Goal: Use online tool/utility: Utilize a website feature to perform a specific function

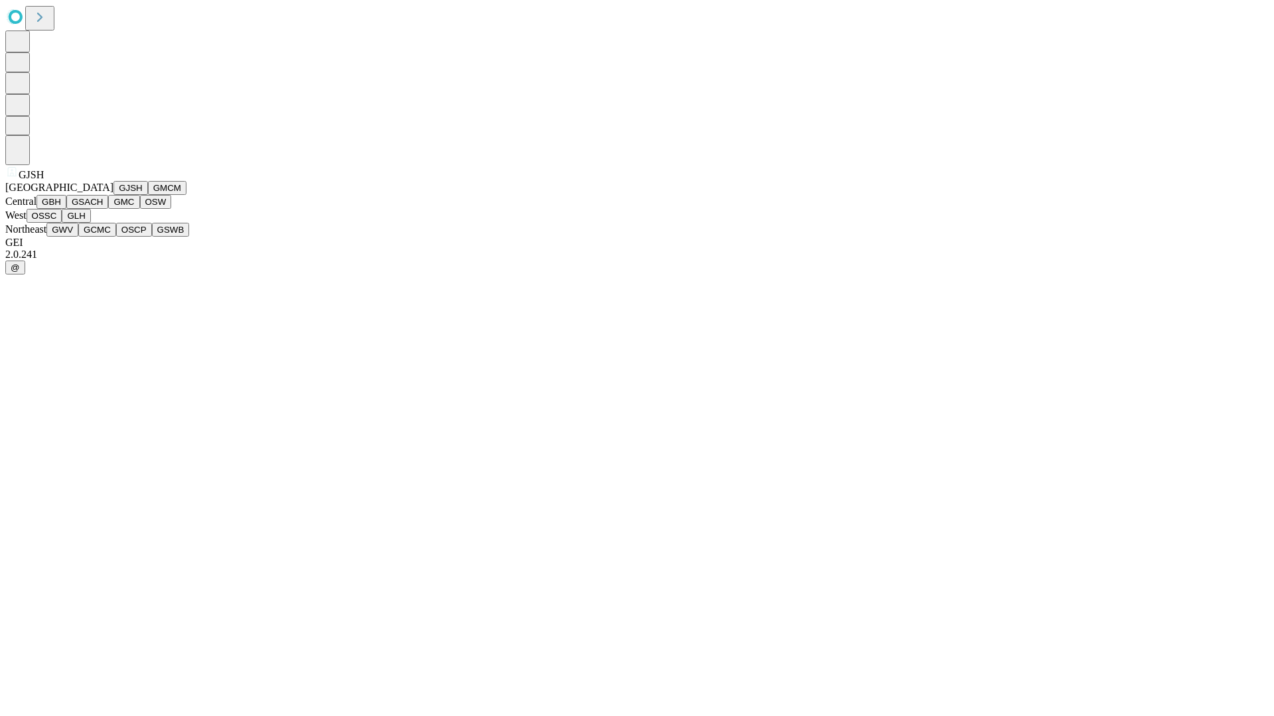
click at [113, 195] on button "GJSH" at bounding box center [130, 188] width 34 height 14
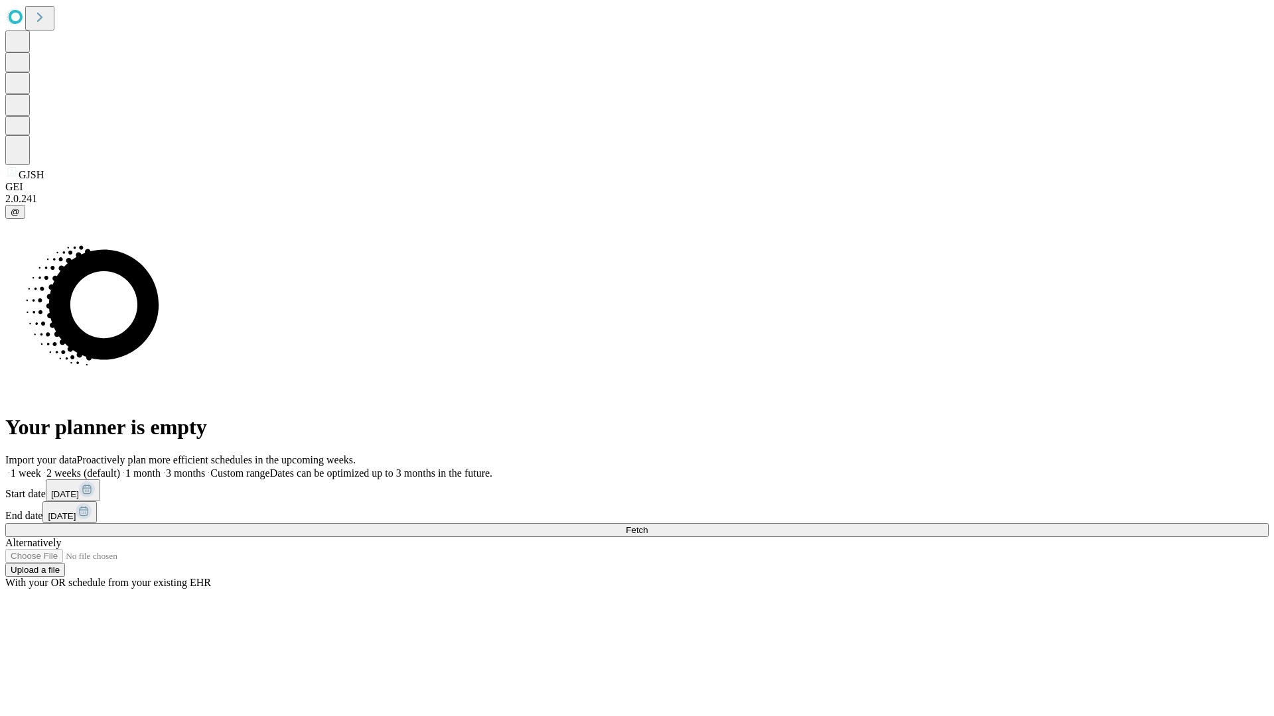
click at [120, 468] on label "2 weeks (default)" at bounding box center [80, 473] width 79 height 11
click at [647, 525] on span "Fetch" at bounding box center [637, 530] width 22 height 10
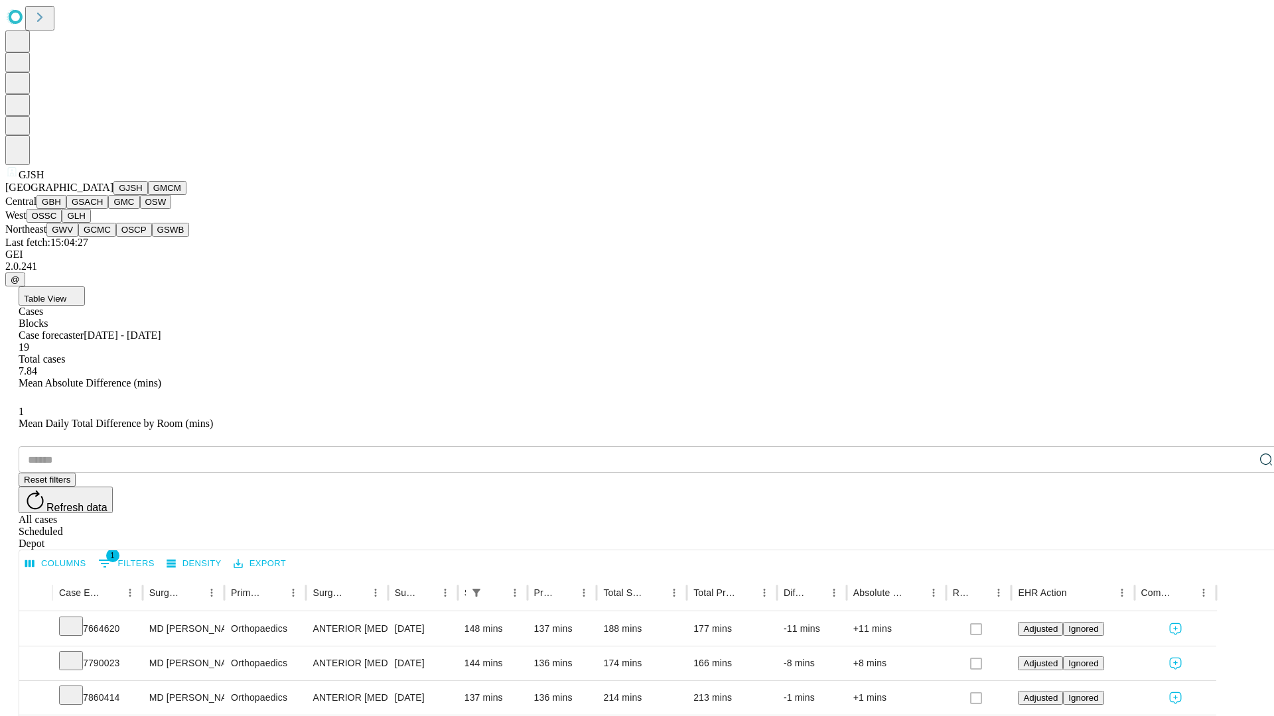
click at [148, 195] on button "GMCM" at bounding box center [167, 188] width 38 height 14
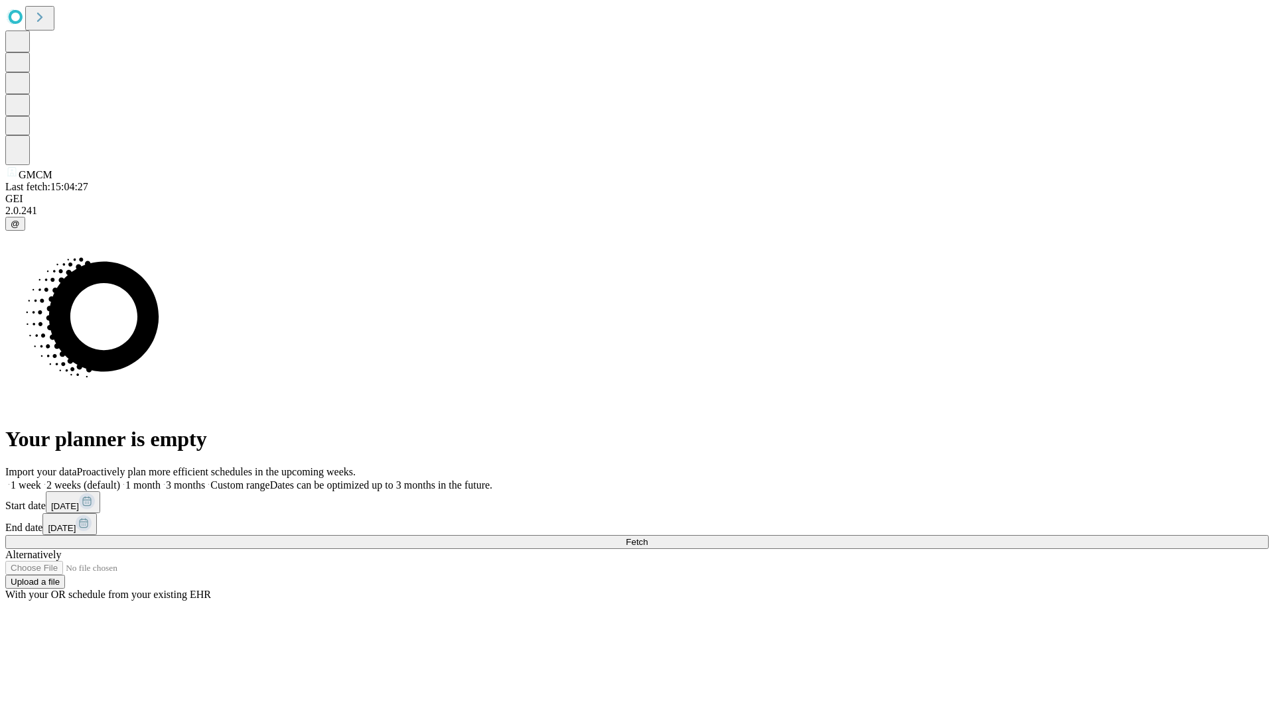
click at [120, 480] on label "2 weeks (default)" at bounding box center [80, 485] width 79 height 11
click at [647, 537] on span "Fetch" at bounding box center [637, 542] width 22 height 10
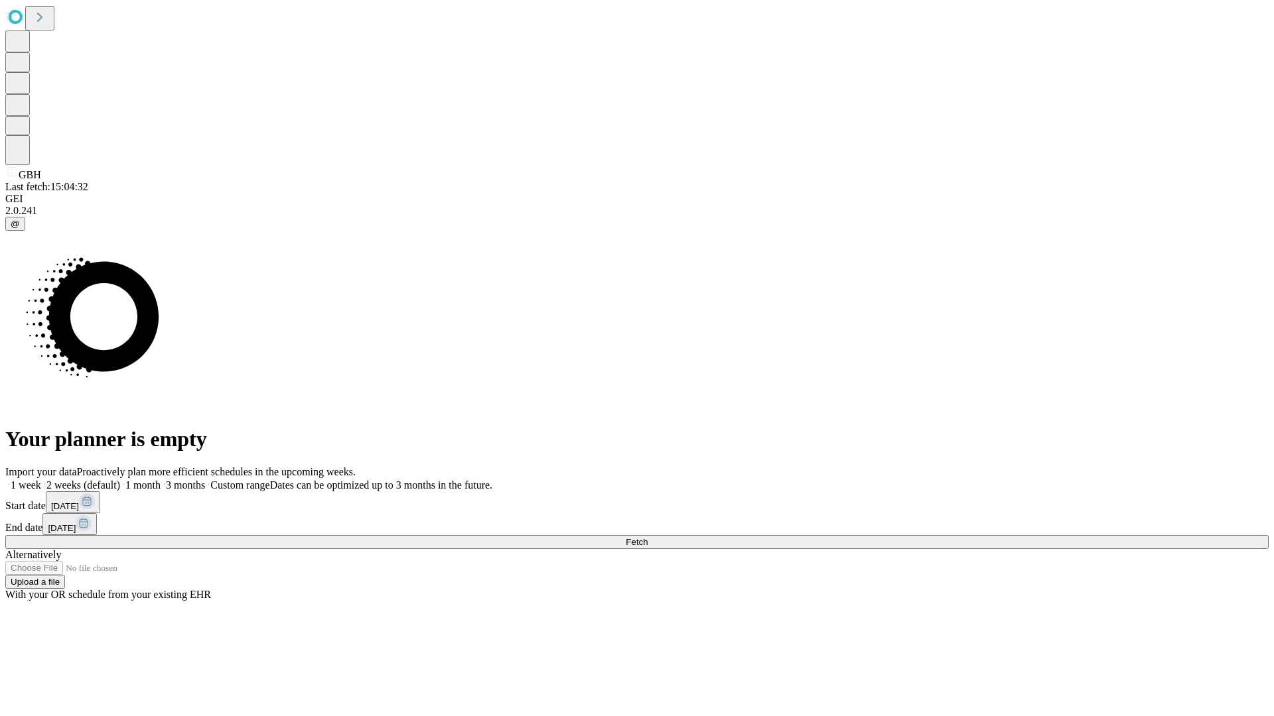
click at [120, 480] on label "2 weeks (default)" at bounding box center [80, 485] width 79 height 11
click at [647, 537] on span "Fetch" at bounding box center [637, 542] width 22 height 10
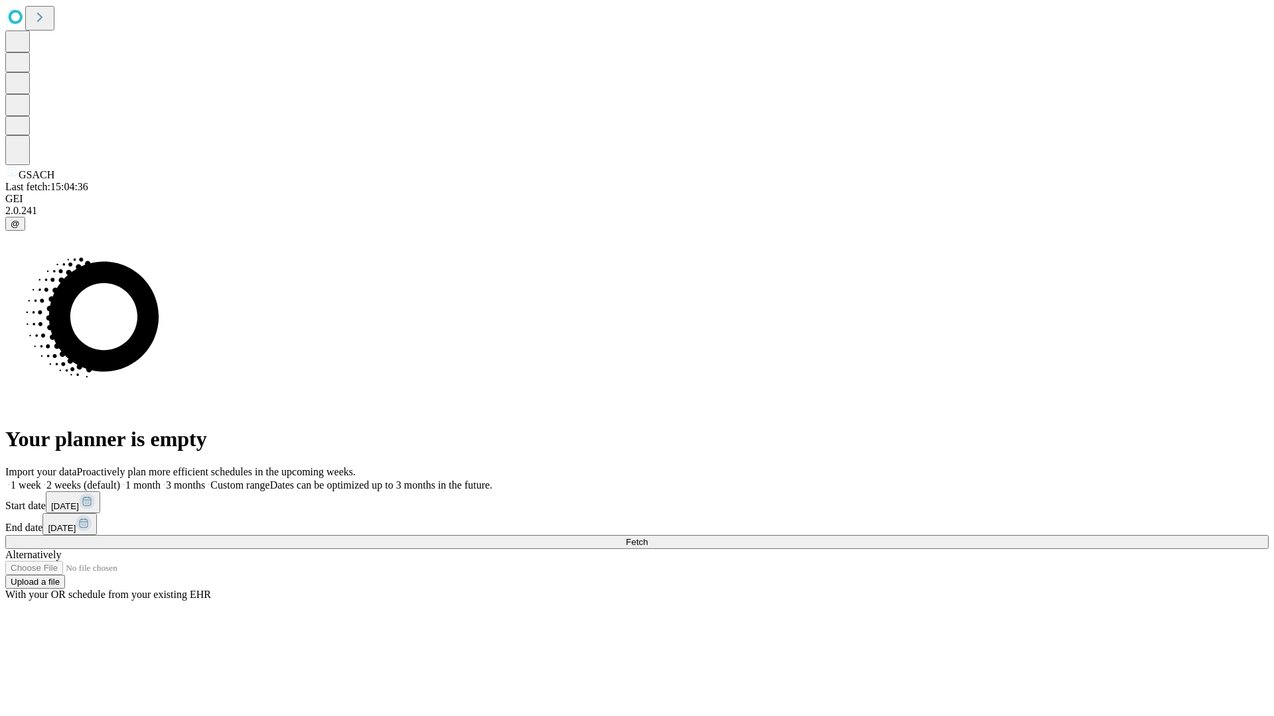
click at [120, 480] on label "2 weeks (default)" at bounding box center [80, 485] width 79 height 11
click at [647, 537] on span "Fetch" at bounding box center [637, 542] width 22 height 10
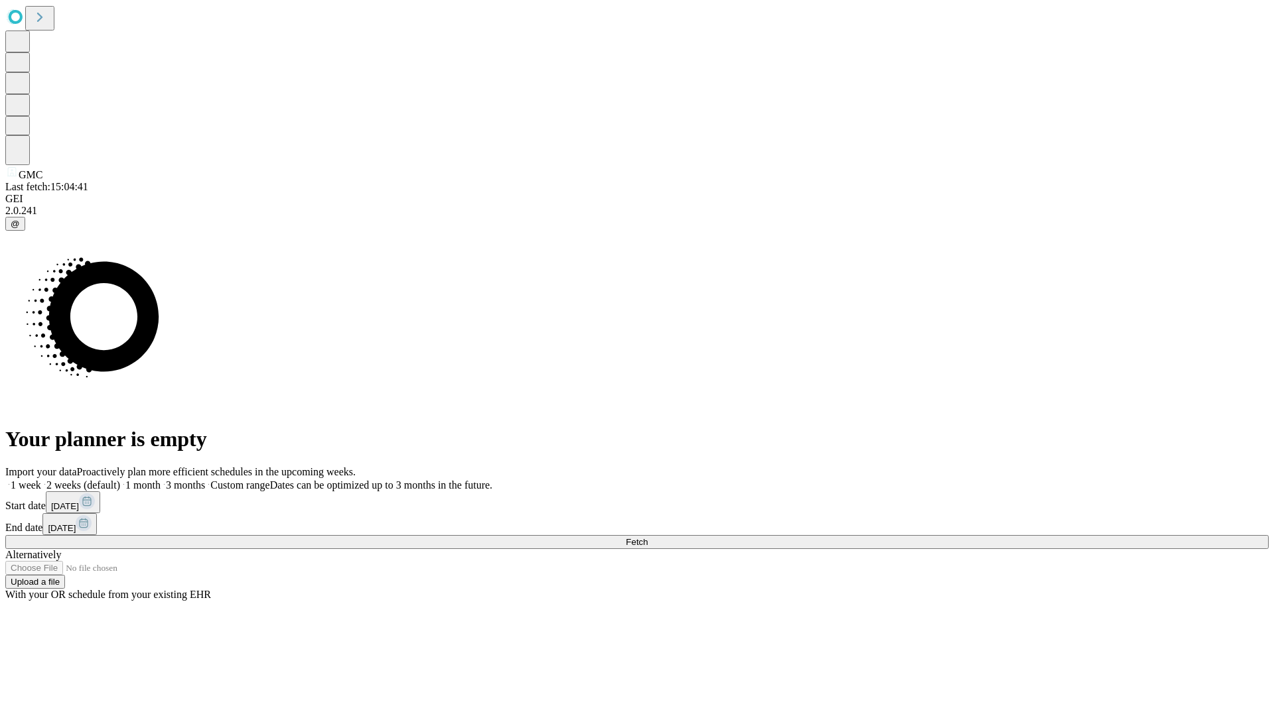
click at [120, 480] on label "2 weeks (default)" at bounding box center [80, 485] width 79 height 11
click at [647, 537] on span "Fetch" at bounding box center [637, 542] width 22 height 10
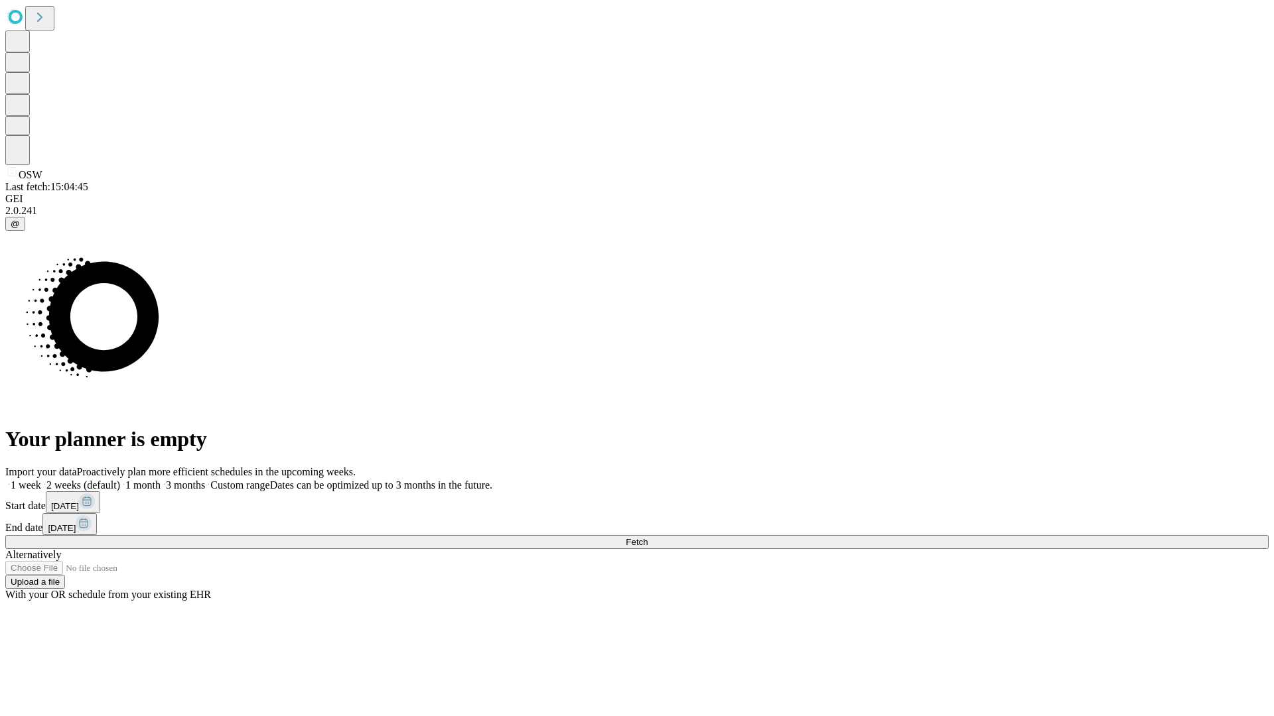
click at [120, 480] on label "2 weeks (default)" at bounding box center [80, 485] width 79 height 11
click at [647, 537] on span "Fetch" at bounding box center [637, 542] width 22 height 10
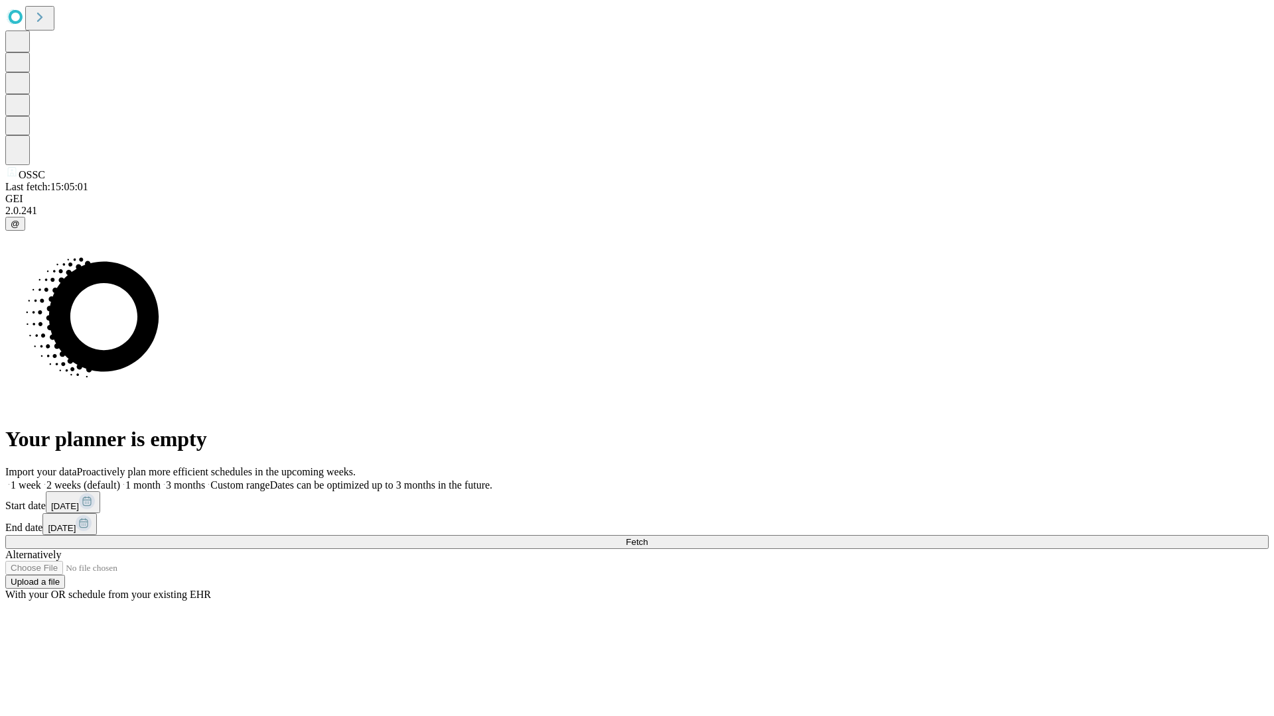
click at [647, 537] on span "Fetch" at bounding box center [637, 542] width 22 height 10
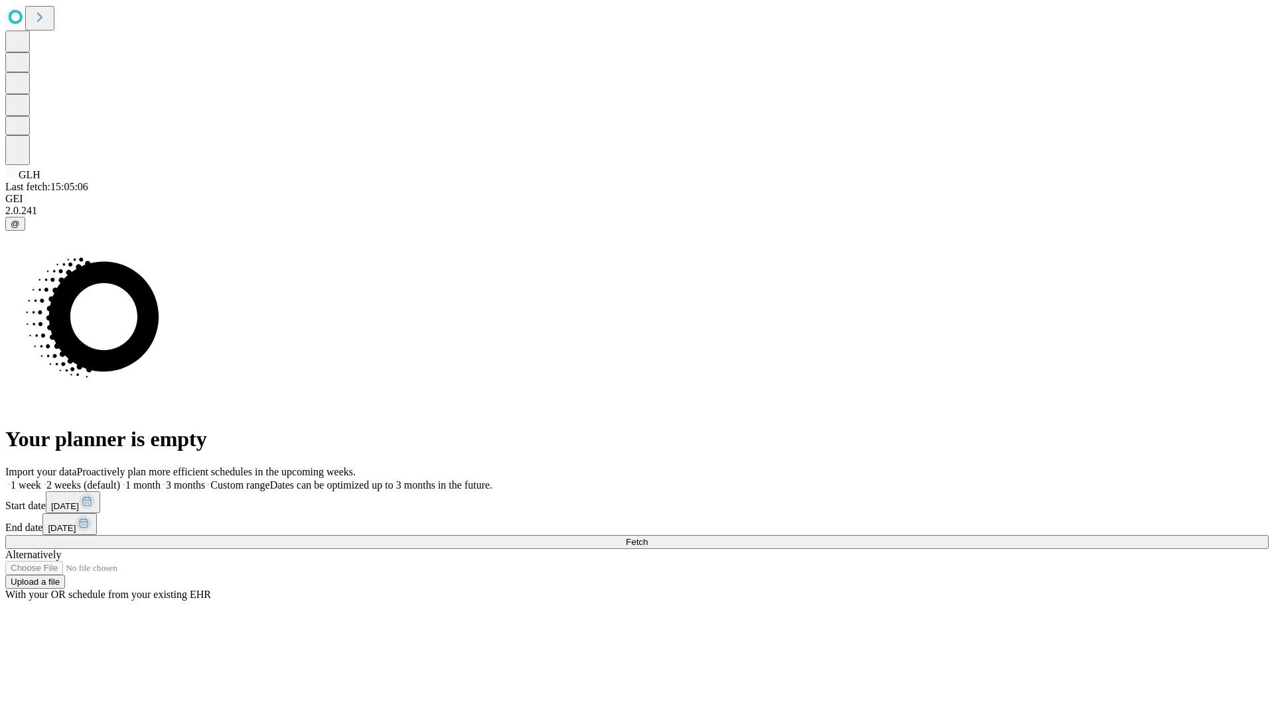
click at [120, 480] on label "2 weeks (default)" at bounding box center [80, 485] width 79 height 11
click at [647, 537] on span "Fetch" at bounding box center [637, 542] width 22 height 10
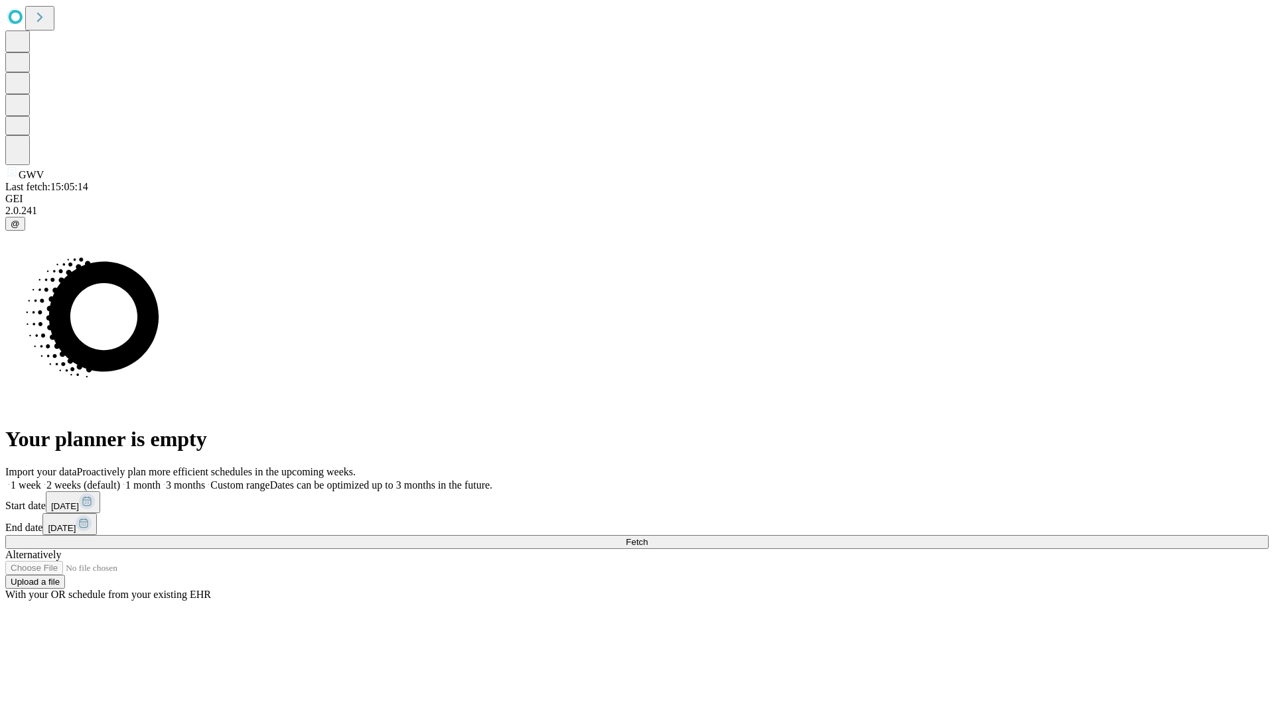
click at [120, 480] on label "2 weeks (default)" at bounding box center [80, 485] width 79 height 11
click at [647, 537] on span "Fetch" at bounding box center [637, 542] width 22 height 10
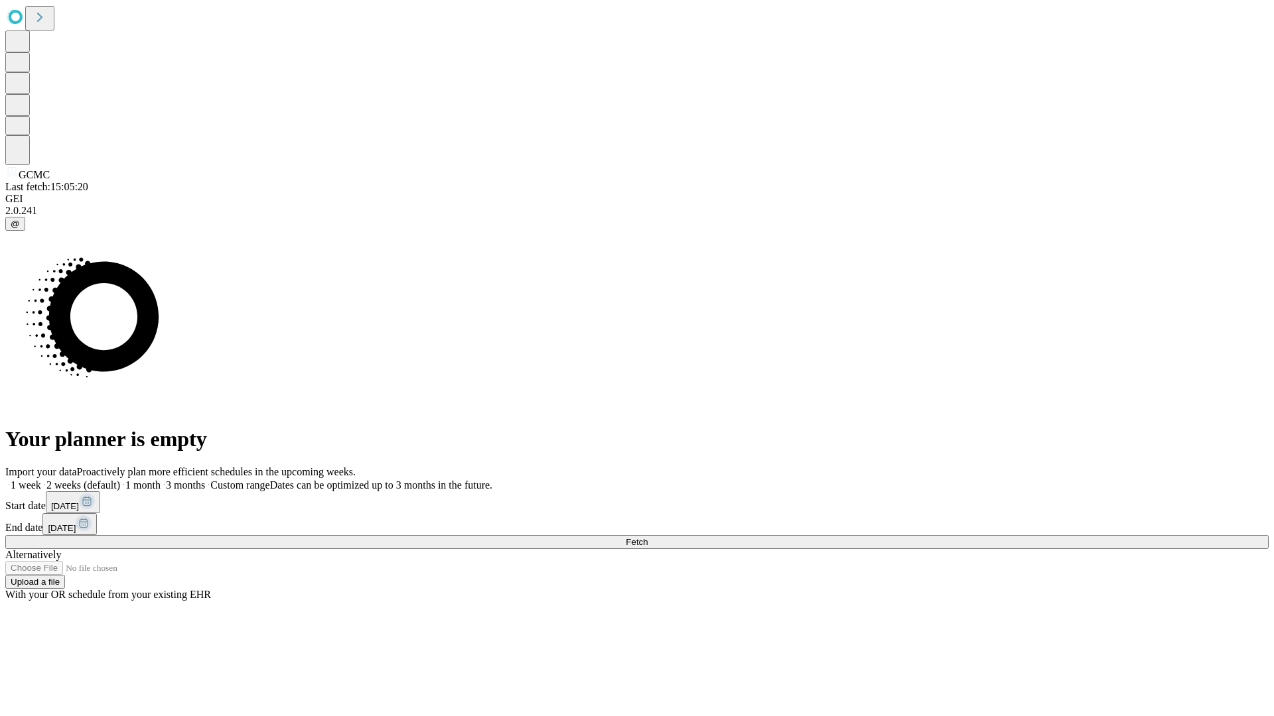
click at [120, 480] on label "2 weeks (default)" at bounding box center [80, 485] width 79 height 11
click at [647, 537] on span "Fetch" at bounding box center [637, 542] width 22 height 10
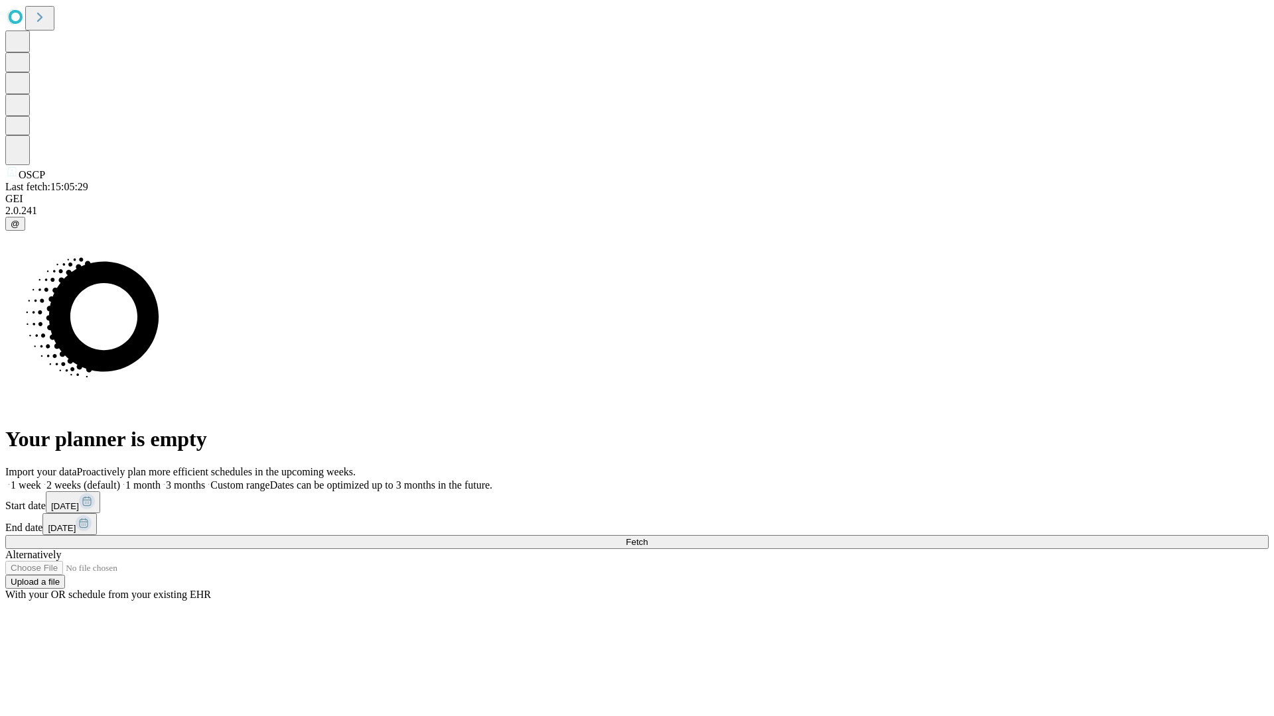
click at [120, 480] on label "2 weeks (default)" at bounding box center [80, 485] width 79 height 11
click at [647, 537] on span "Fetch" at bounding box center [637, 542] width 22 height 10
